Goal: Submit feedback/report problem

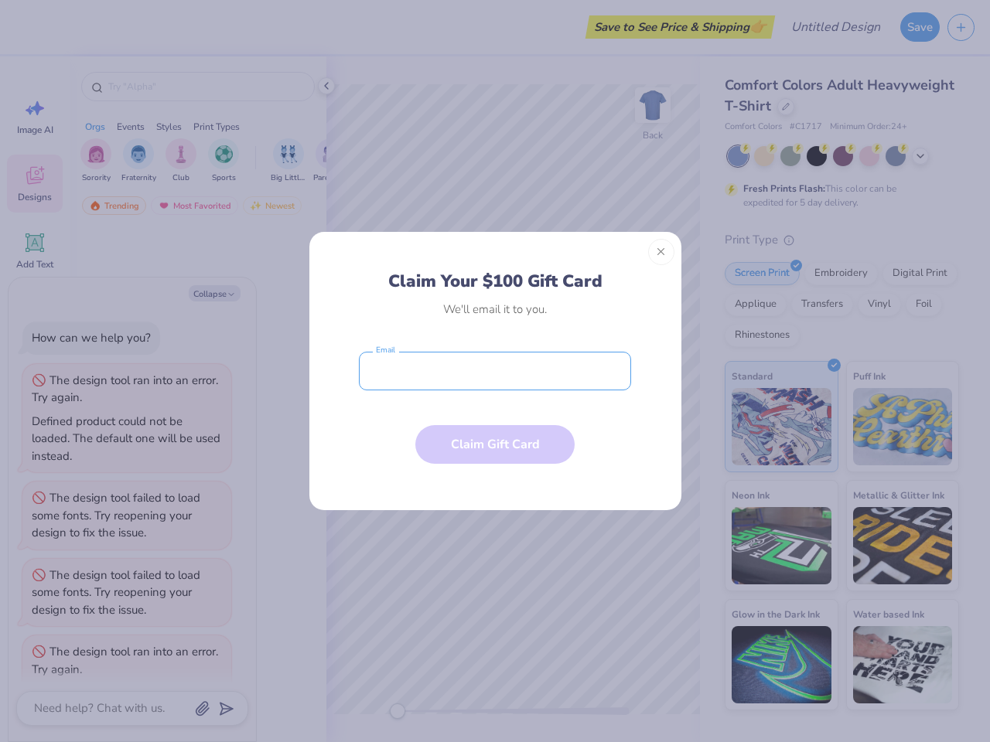
scroll to position [39, 0]
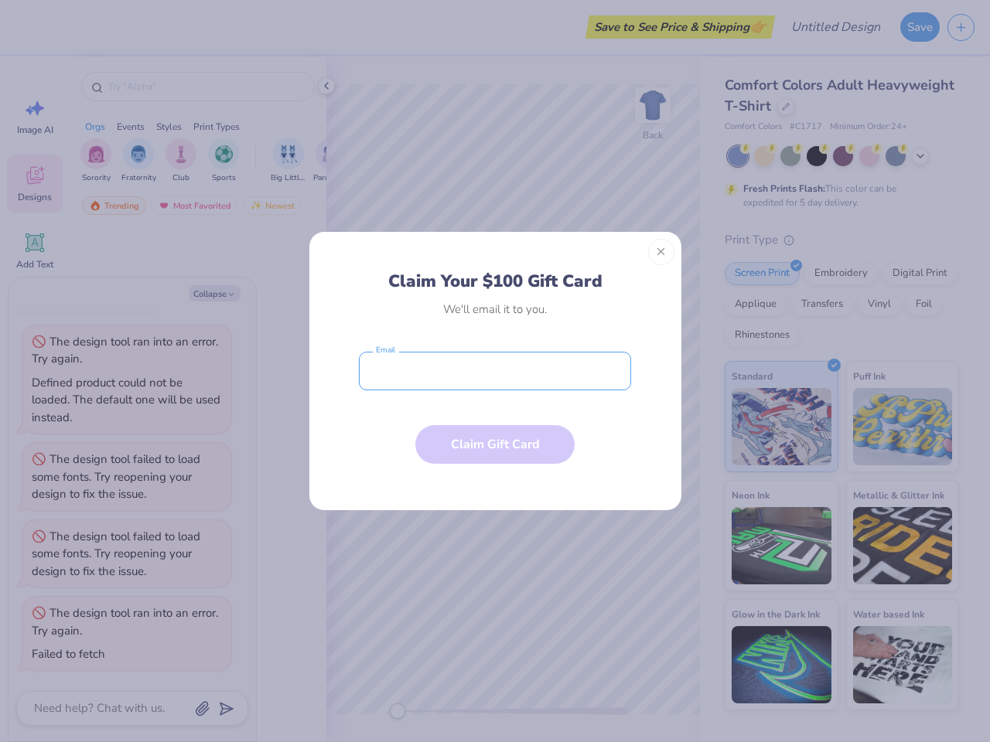
type textarea "x"
click at [495, 371] on input "email" at bounding box center [495, 371] width 272 height 39
click at [661, 252] on button "Close" at bounding box center [661, 252] width 26 height 26
